Goal: Find specific page/section: Find specific page/section

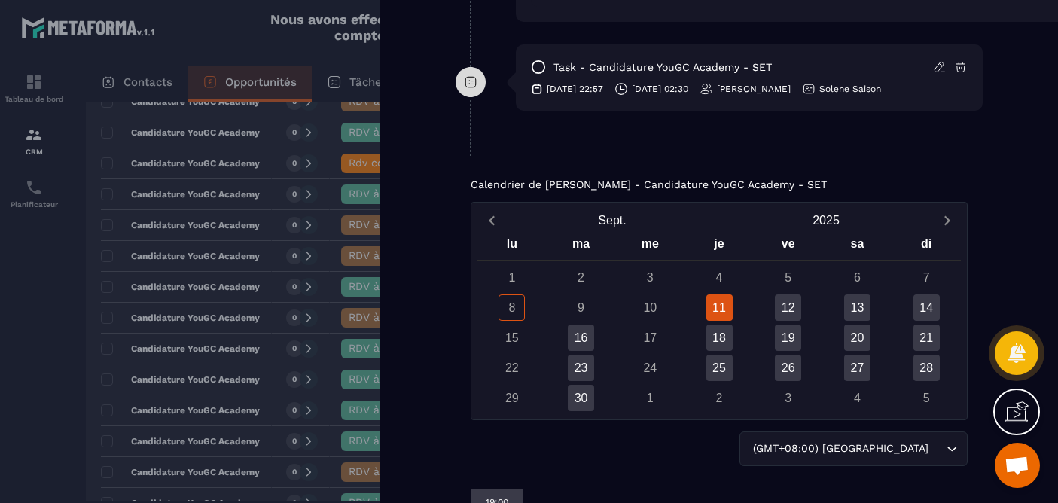
scroll to position [1313, 0]
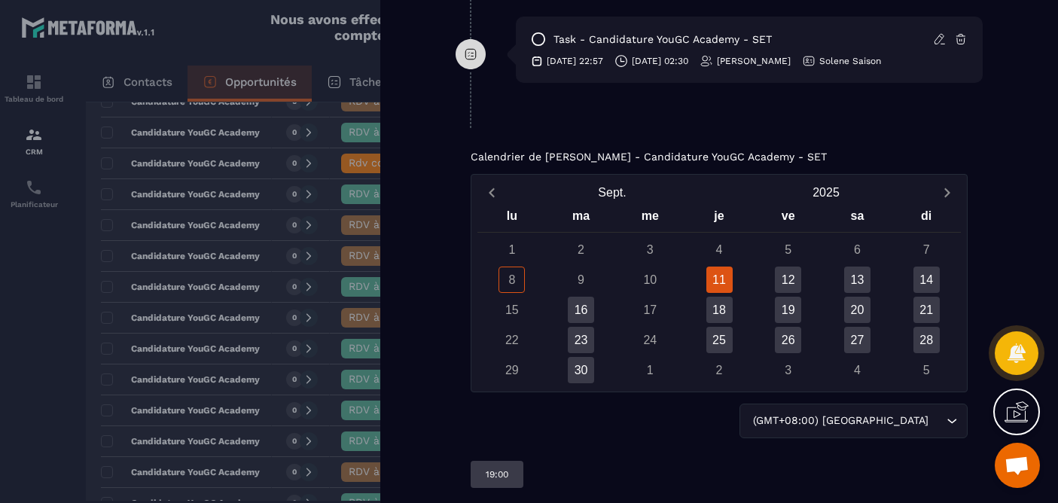
click at [790, 294] on div "1 2 3 4 5 6 7 8 9 10 11 12 13 14 15 16 17 18 19 20 21 22 23 24 25 26 27 28 29 3…" at bounding box center [718, 309] width 483 height 147
click at [790, 288] on div "12" at bounding box center [788, 279] width 26 height 26
click at [873, 285] on div "13" at bounding box center [857, 279] width 69 height 26
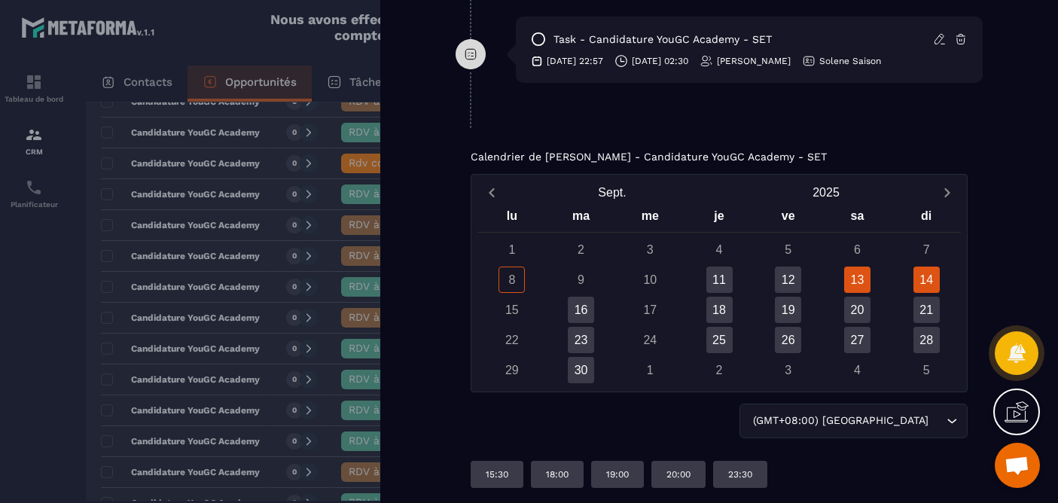
click at [926, 280] on div "14" at bounding box center [926, 279] width 26 height 26
click at [720, 277] on div "11" at bounding box center [719, 279] width 26 height 26
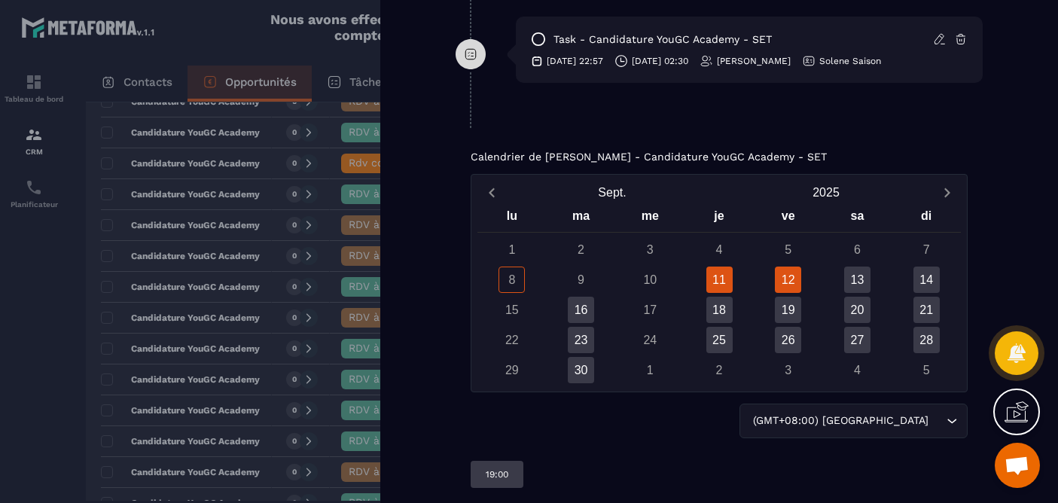
click at [778, 279] on div "12" at bounding box center [788, 279] width 26 height 26
click at [857, 280] on div "13" at bounding box center [857, 279] width 26 height 26
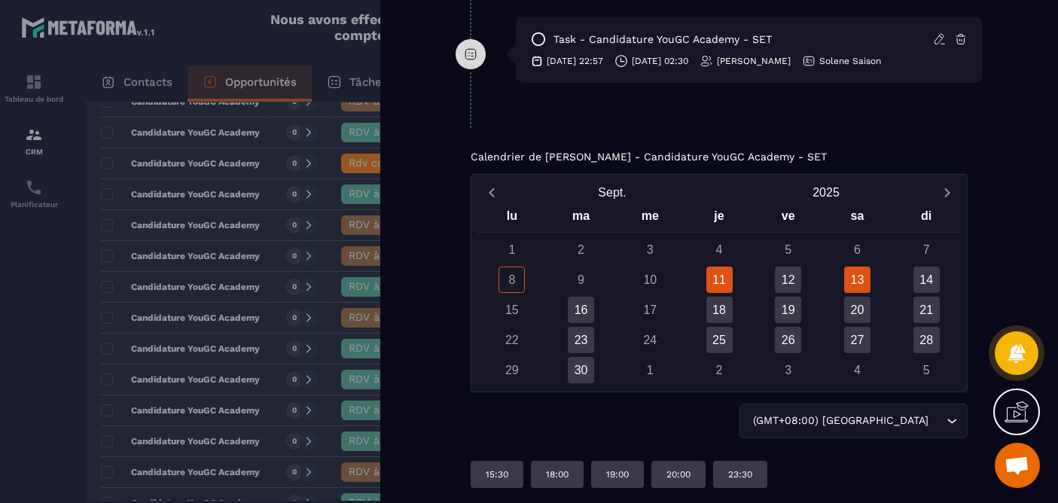
click at [723, 275] on div "11" at bounding box center [719, 279] width 26 height 26
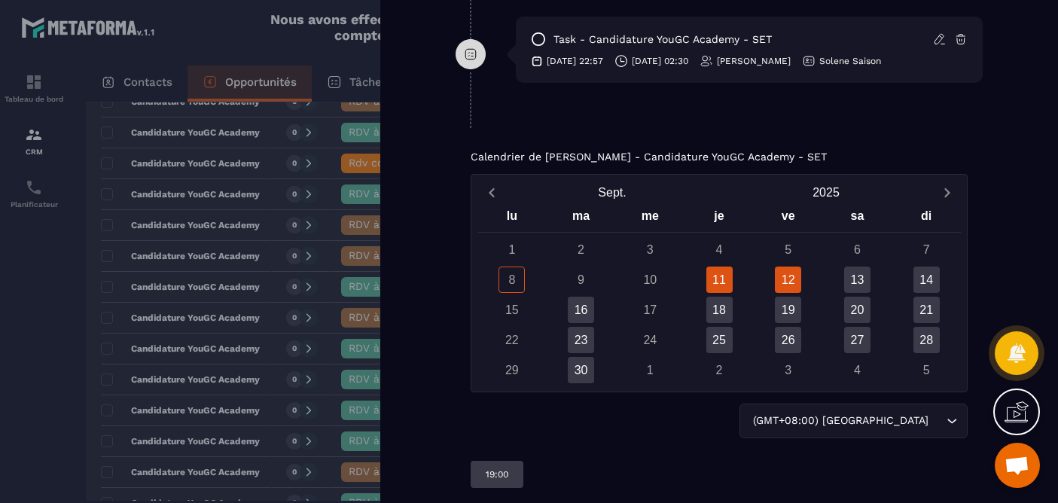
click at [791, 285] on div "12" at bounding box center [788, 279] width 26 height 26
click at [864, 280] on div "13" at bounding box center [857, 279] width 26 height 26
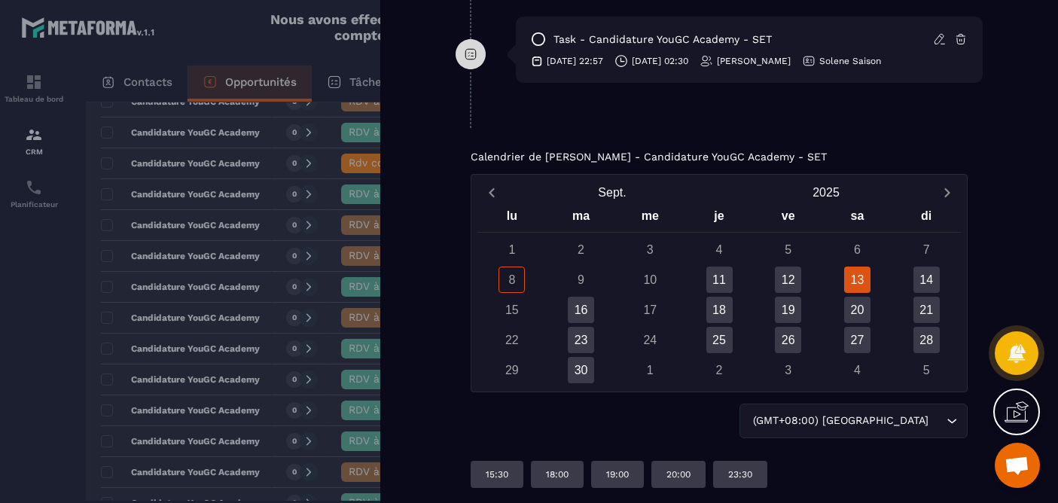
click at [215, 216] on div at bounding box center [529, 251] width 1058 height 503
